Goal: Information Seeking & Learning: Find specific fact

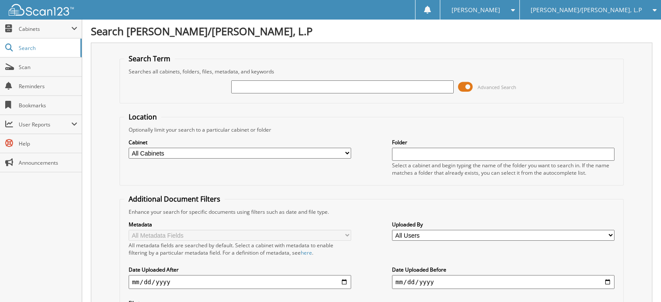
click at [262, 88] on input "text" at bounding box center [342, 86] width 222 height 13
click at [262, 87] on input "text" at bounding box center [342, 86] width 222 height 13
type input "[PERSON_NAME]"
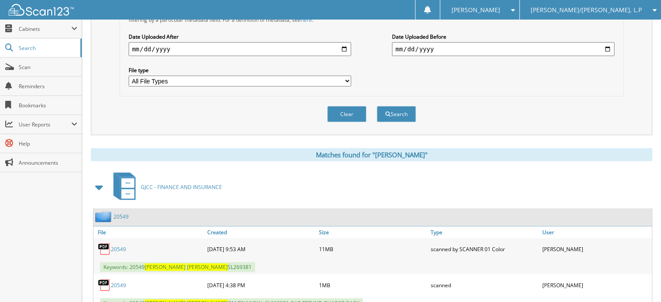
scroll to position [258, 0]
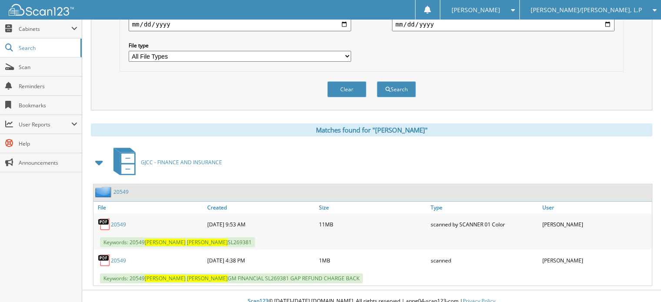
click at [122, 221] on link "20549" at bounding box center [118, 224] width 15 height 7
click at [55, 71] on link "Scan" at bounding box center [41, 67] width 82 height 19
